Goal: Navigation & Orientation: Understand site structure

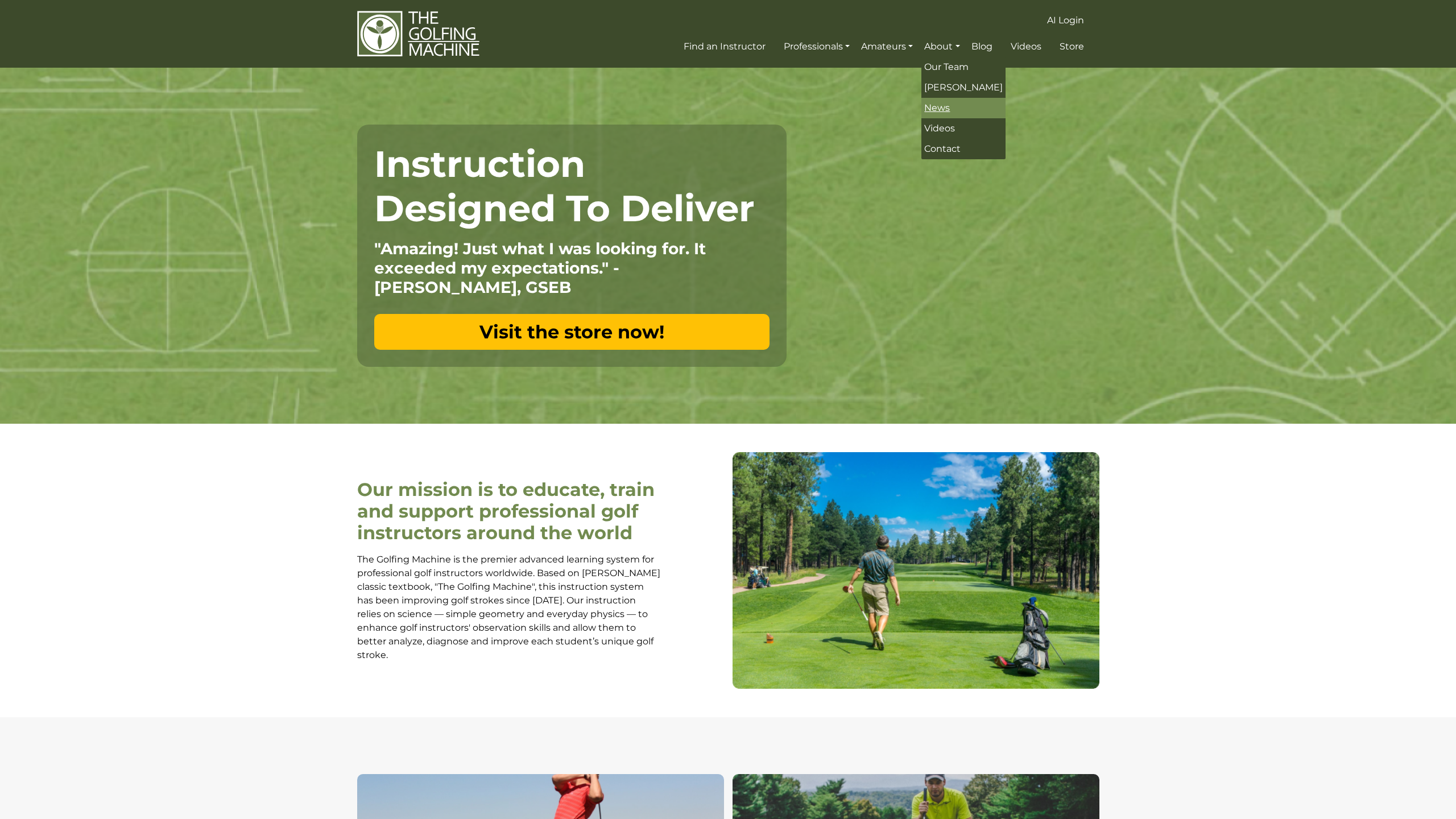
click at [957, 104] on link "News" at bounding box center [963, 108] width 84 height 21
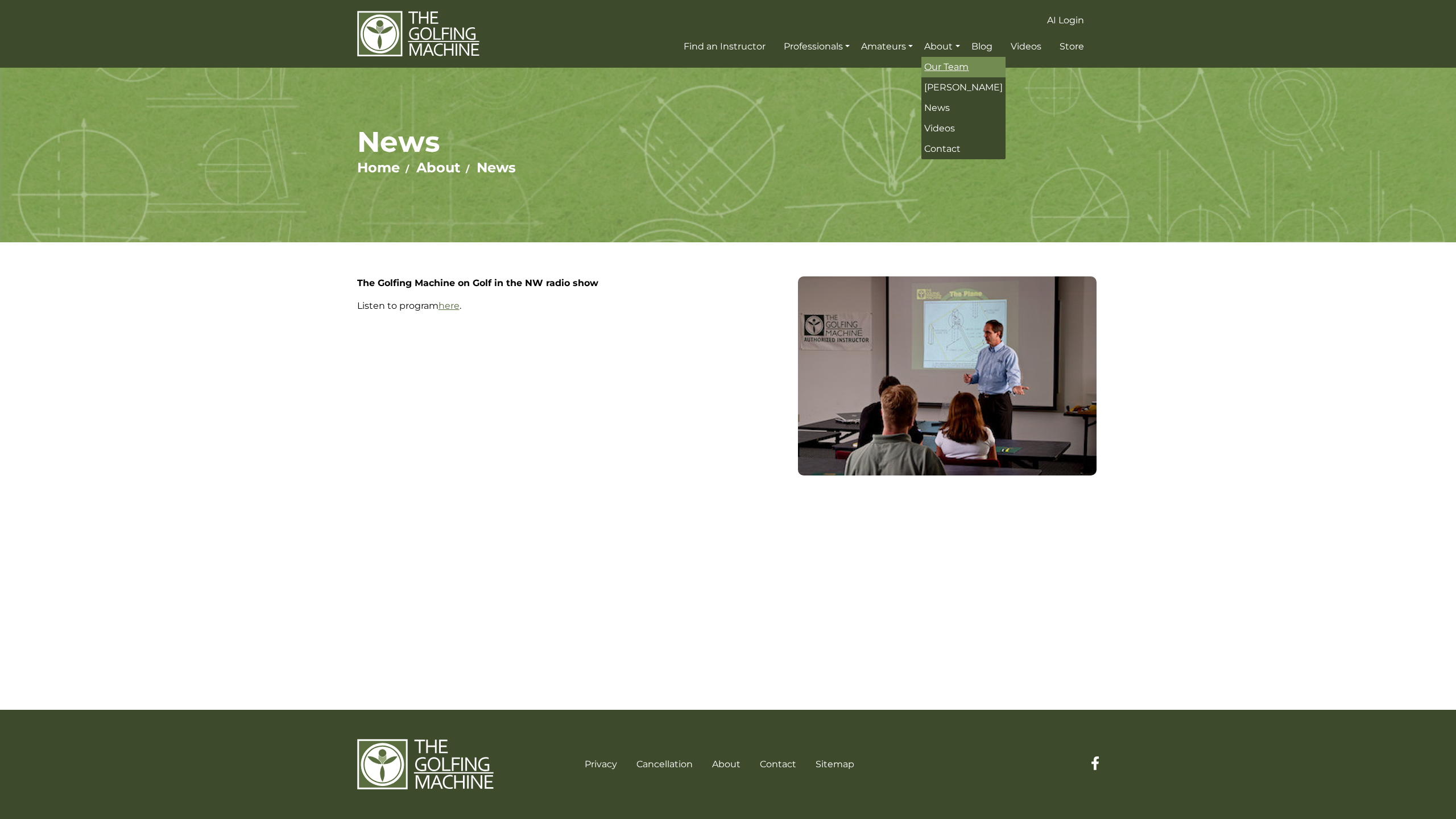
click at [947, 73] on link "Our Team" at bounding box center [963, 68] width 84 height 21
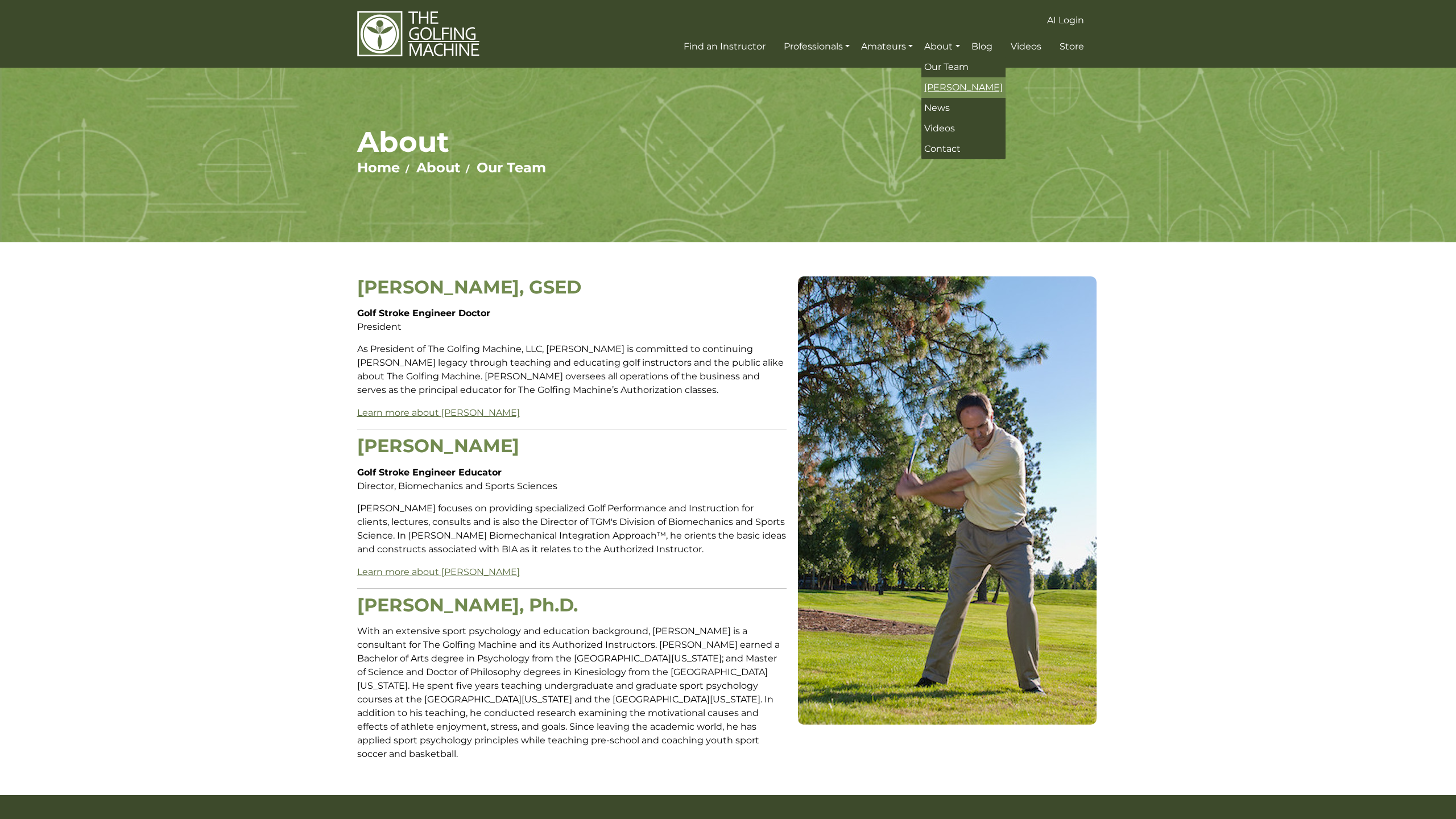
click at [949, 91] on span "[PERSON_NAME]" at bounding box center [963, 87] width 79 height 11
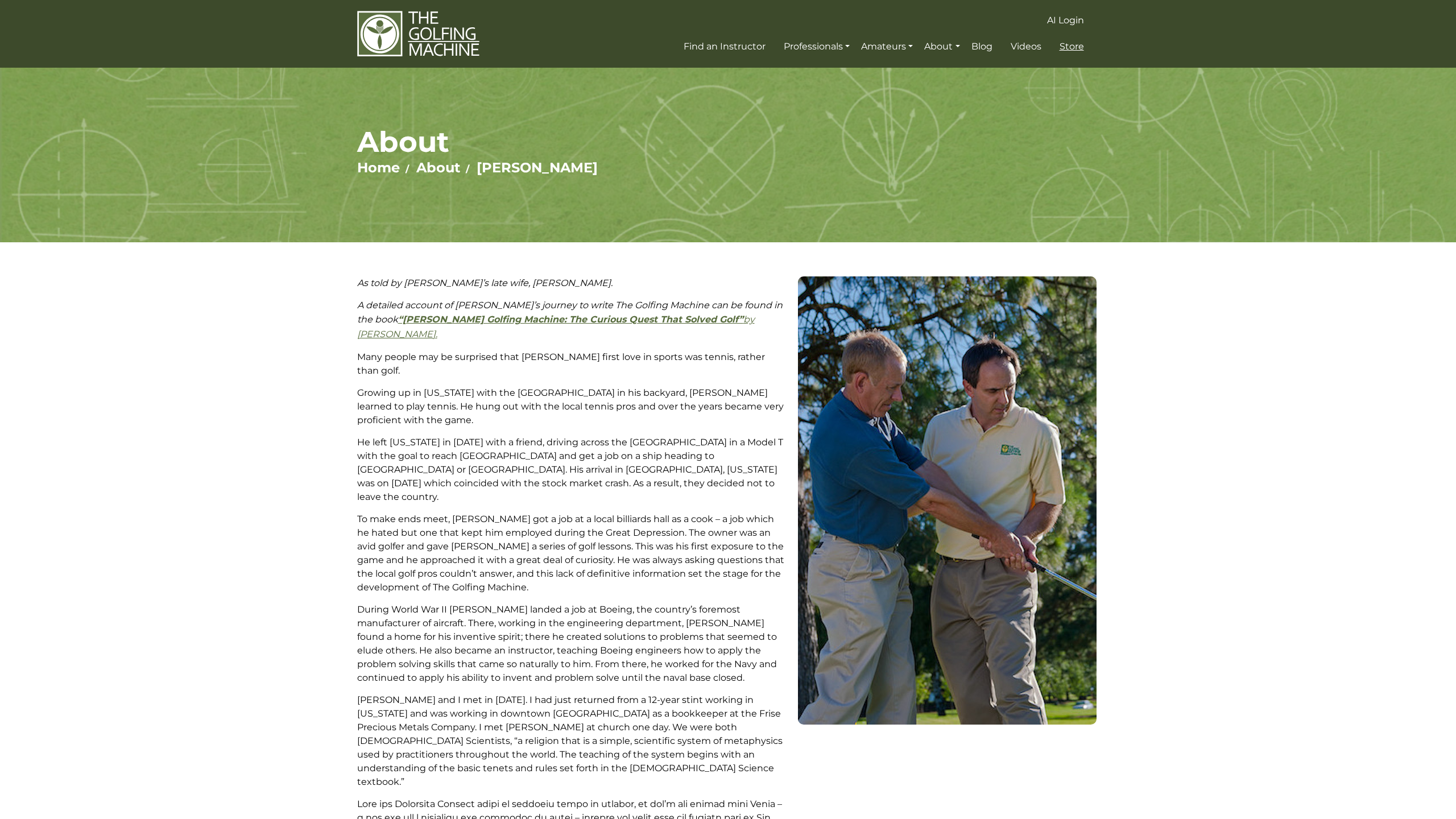
click at [1082, 50] on span "Store" at bounding box center [1071, 46] width 24 height 11
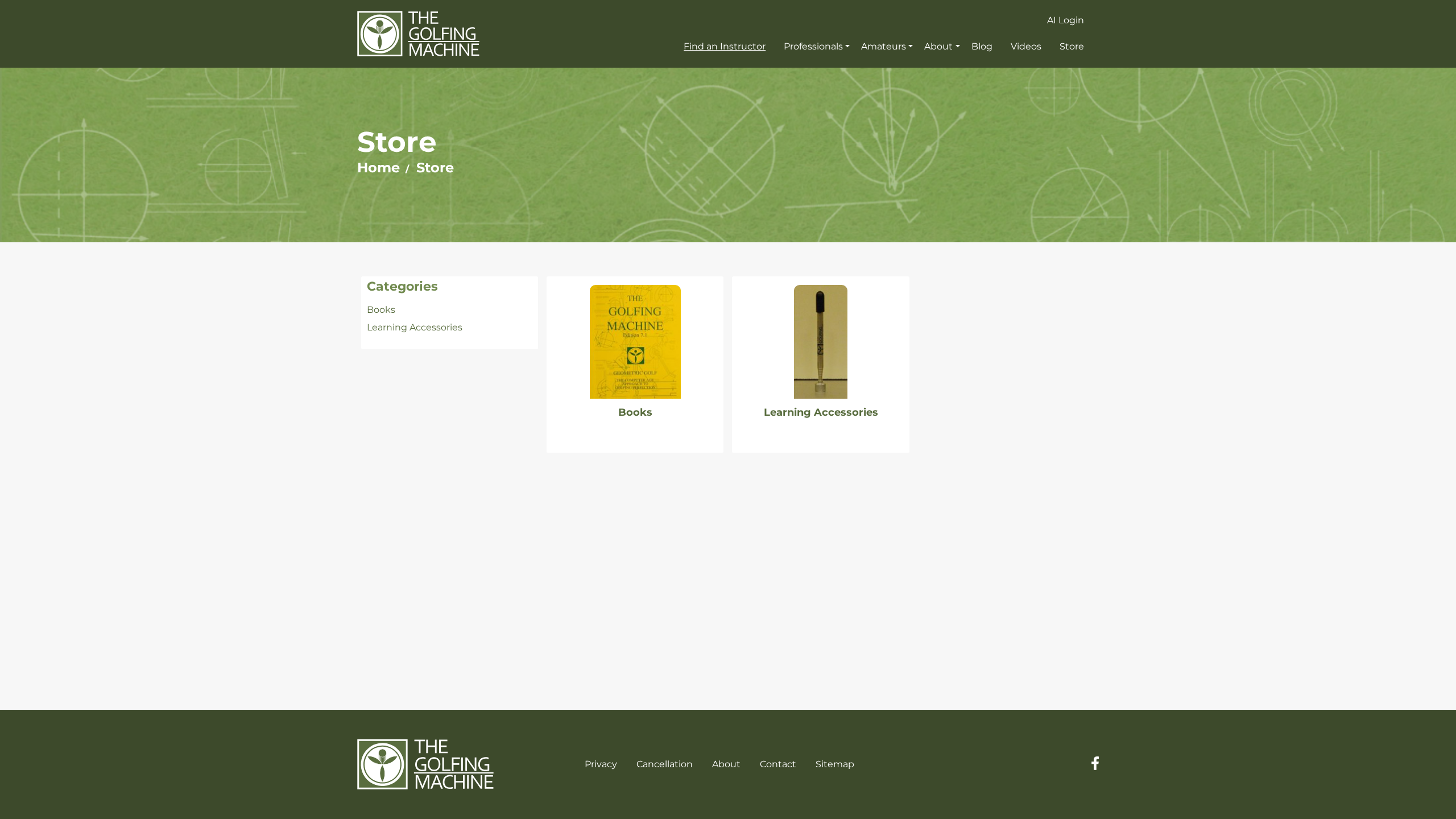
click at [736, 50] on span "Find an Instructor" at bounding box center [725, 46] width 82 height 11
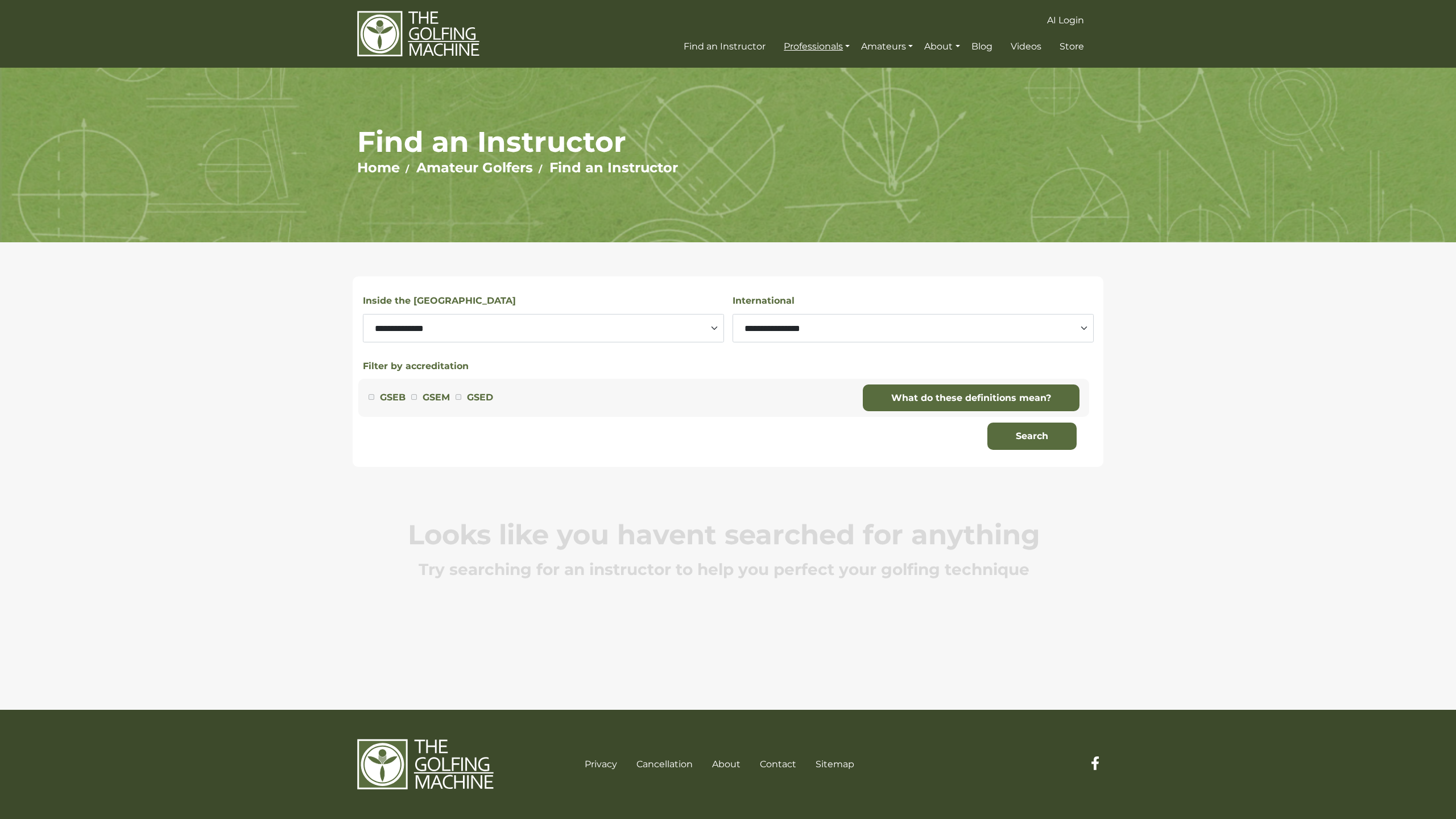
click at [823, 47] on link "Professionals" at bounding box center [817, 47] width 72 height 21
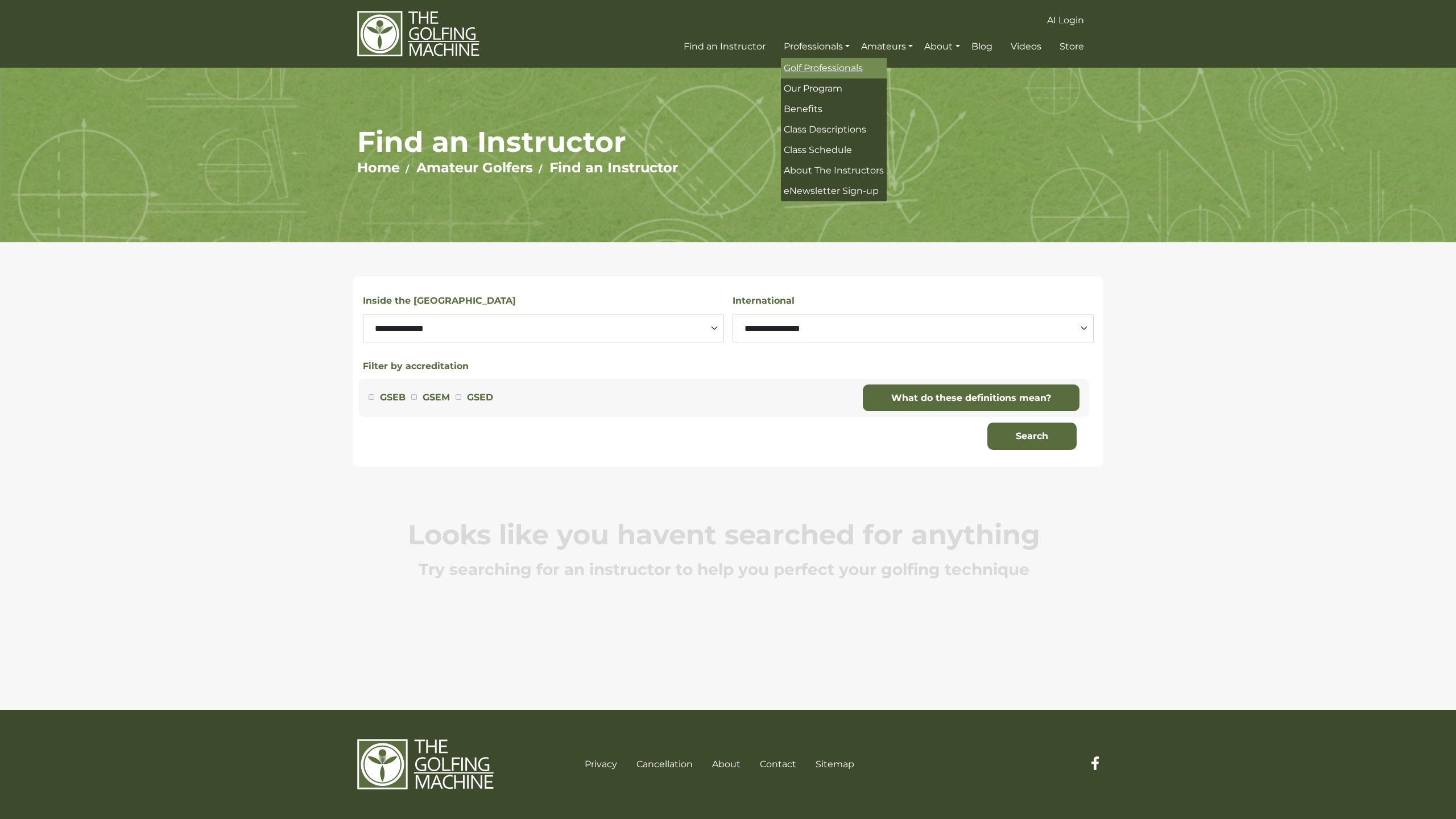
click at [813, 76] on link "Golf Professionals" at bounding box center [834, 68] width 106 height 21
